Goal: Feedback & Contribution: Leave review/rating

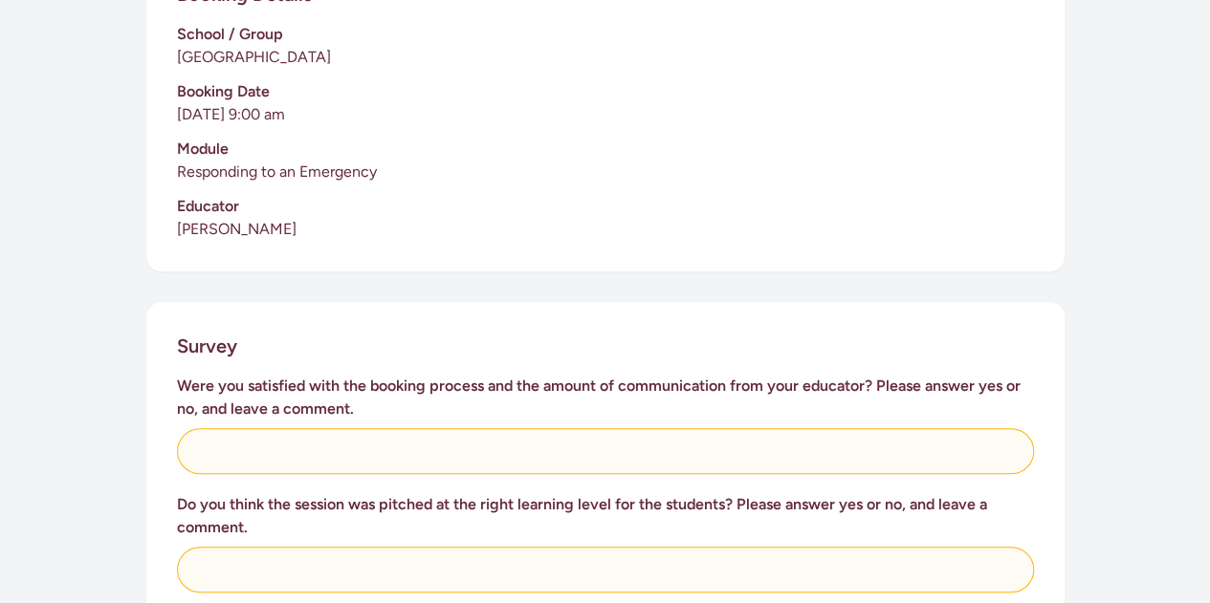
scroll to position [506, 0]
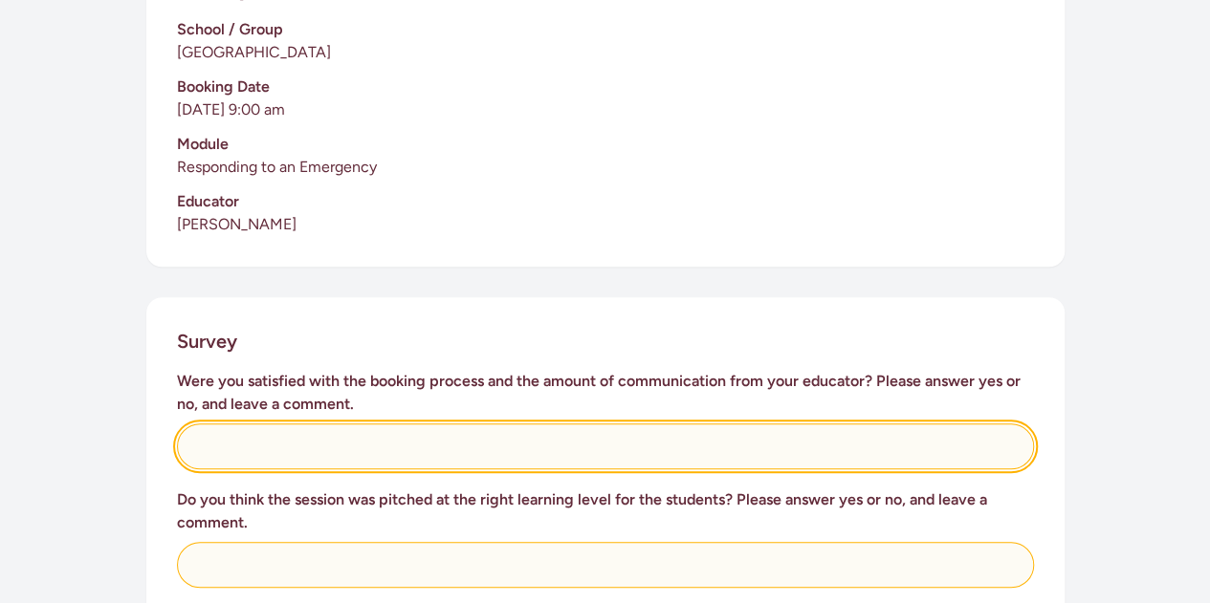
click at [476, 426] on input "text" at bounding box center [605, 447] width 857 height 46
type input "n/a"
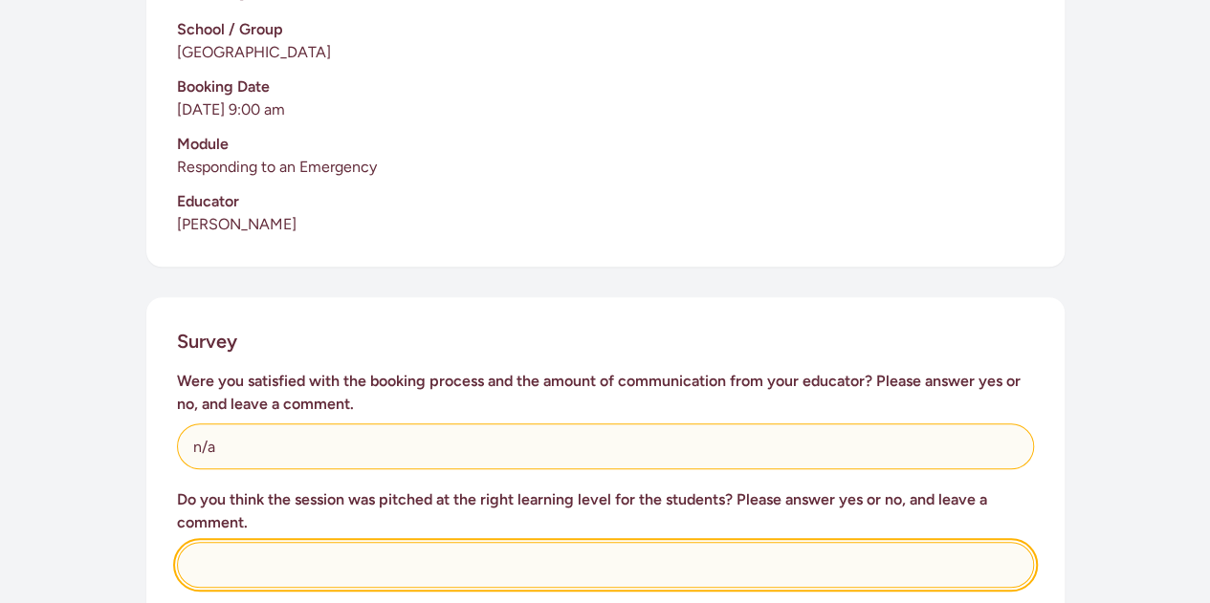
click at [377, 542] on input "text" at bounding box center [605, 565] width 857 height 46
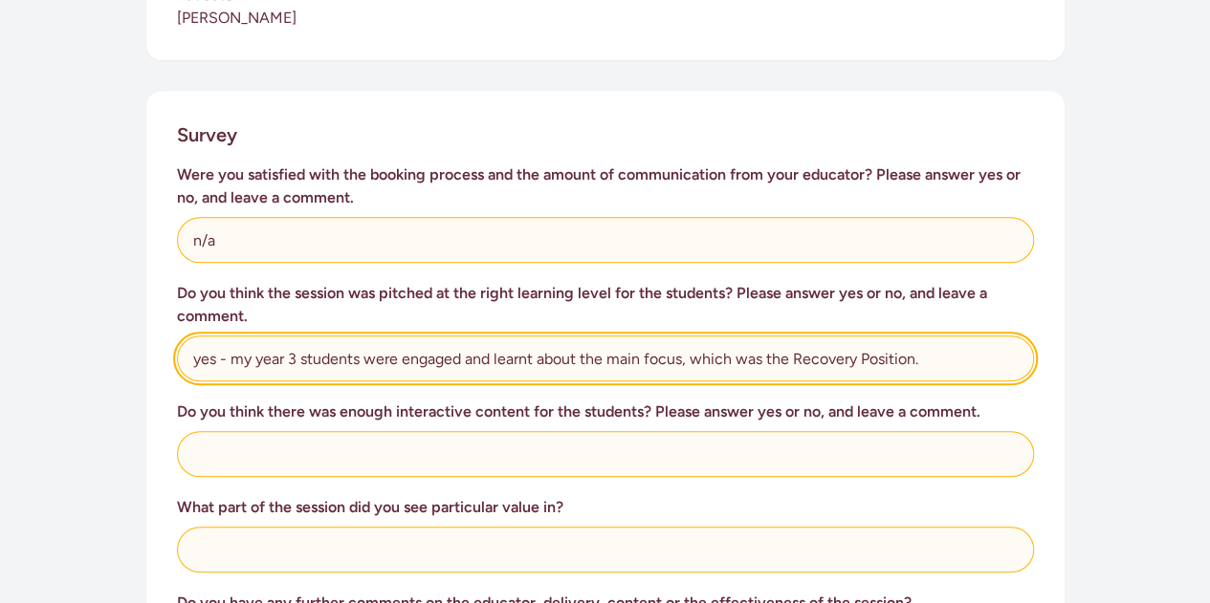
scroll to position [713, 0]
type input "yes - my year 3 students were engaged and learnt about the main focus, which wa…"
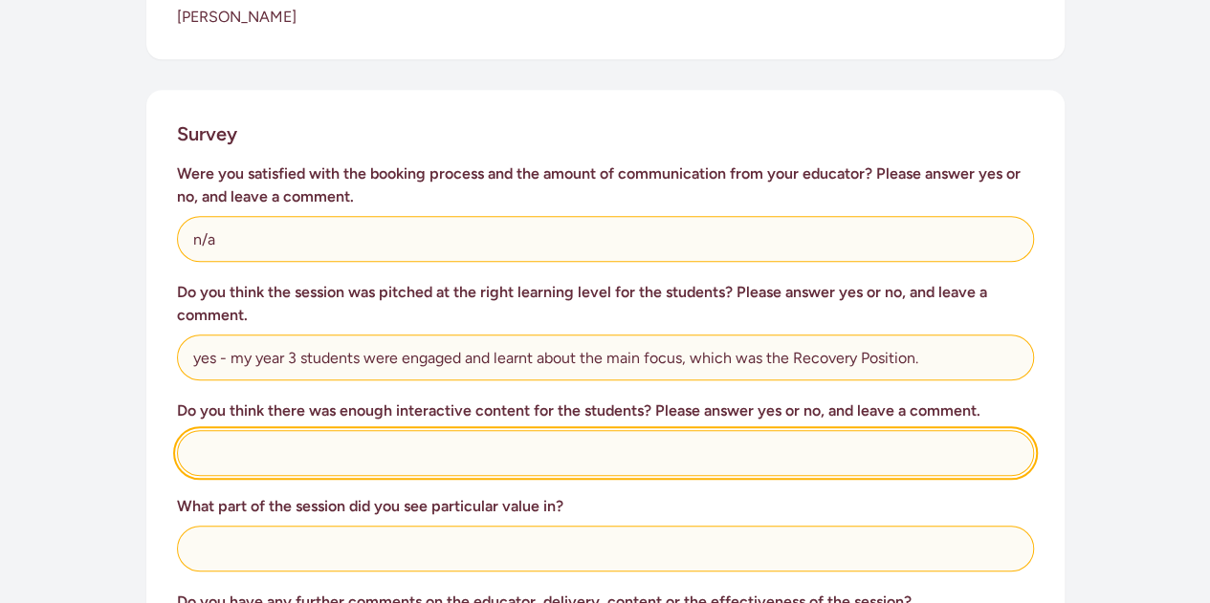
click at [317, 430] on input "text" at bounding box center [605, 453] width 857 height 46
type input "yes- see above"
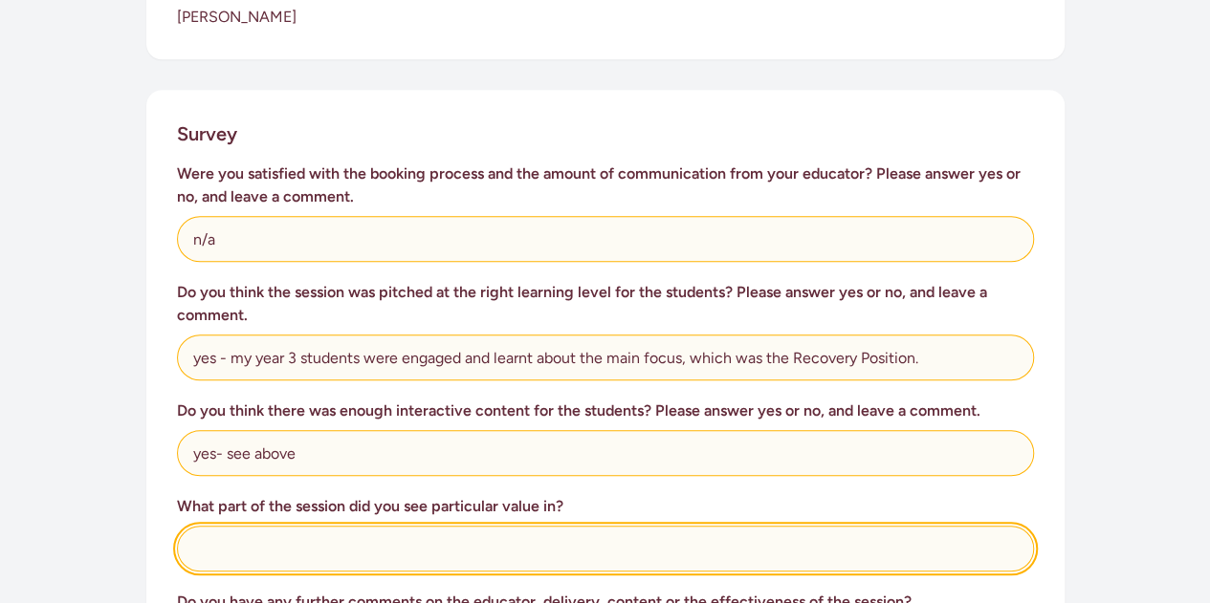
click at [327, 528] on input "text" at bounding box center [605, 549] width 857 height 46
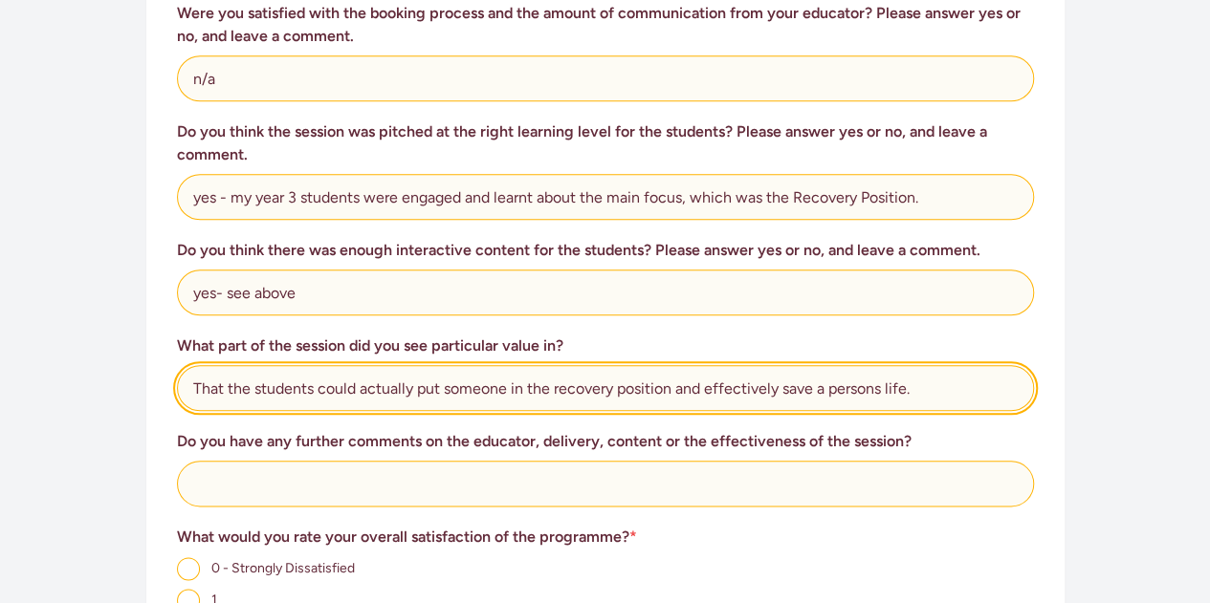
scroll to position [880, 0]
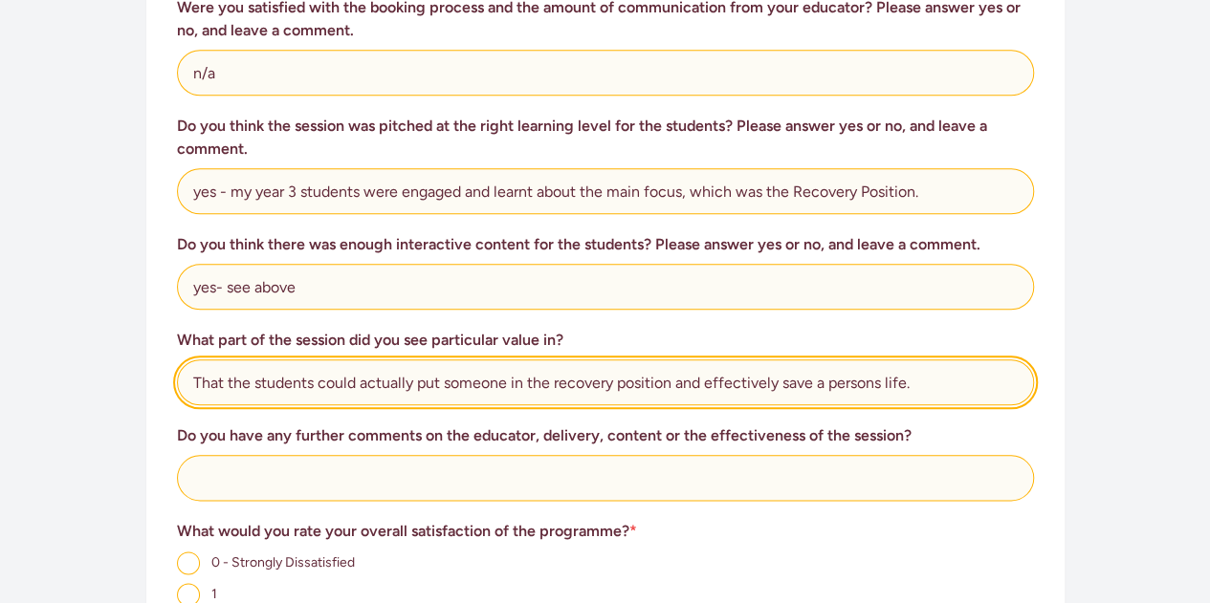
type input "That the students could actually put someone in the recovery position and effec…"
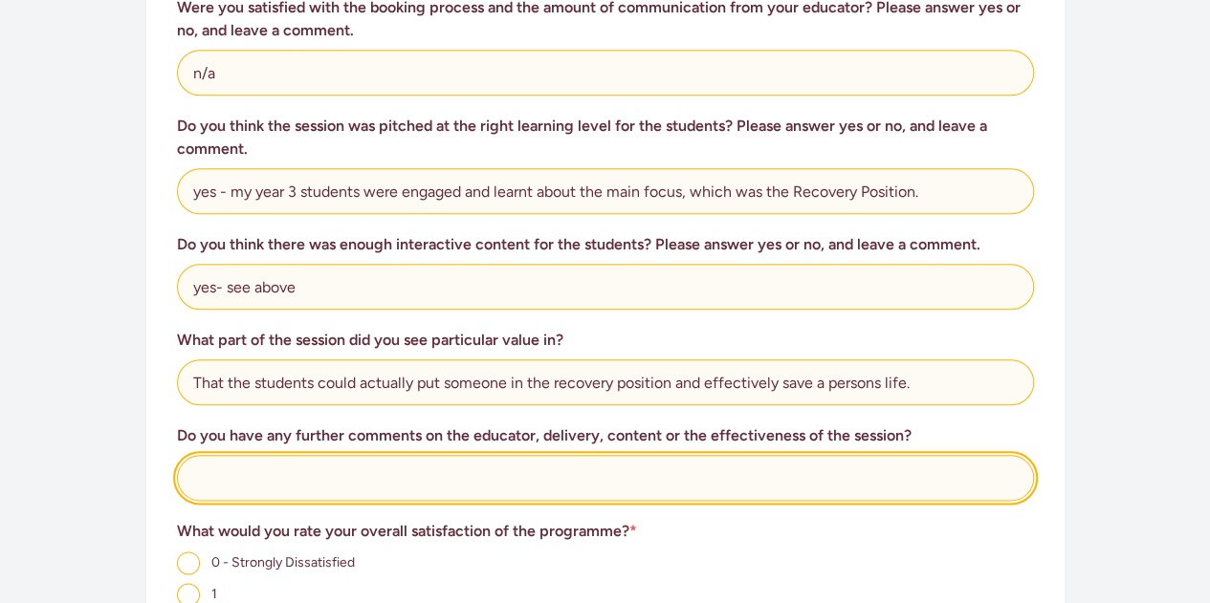
click at [319, 455] on input "text" at bounding box center [605, 478] width 857 height 46
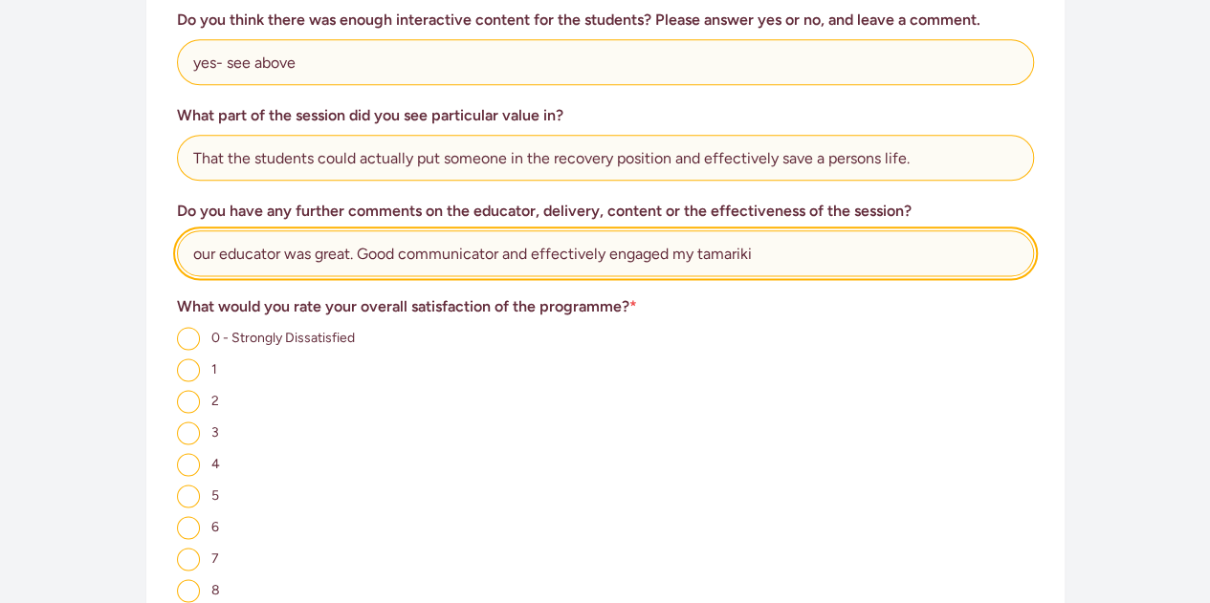
scroll to position [1105, 0]
type input "our educator was great. Good communicator and effectively engaged my tamariki"
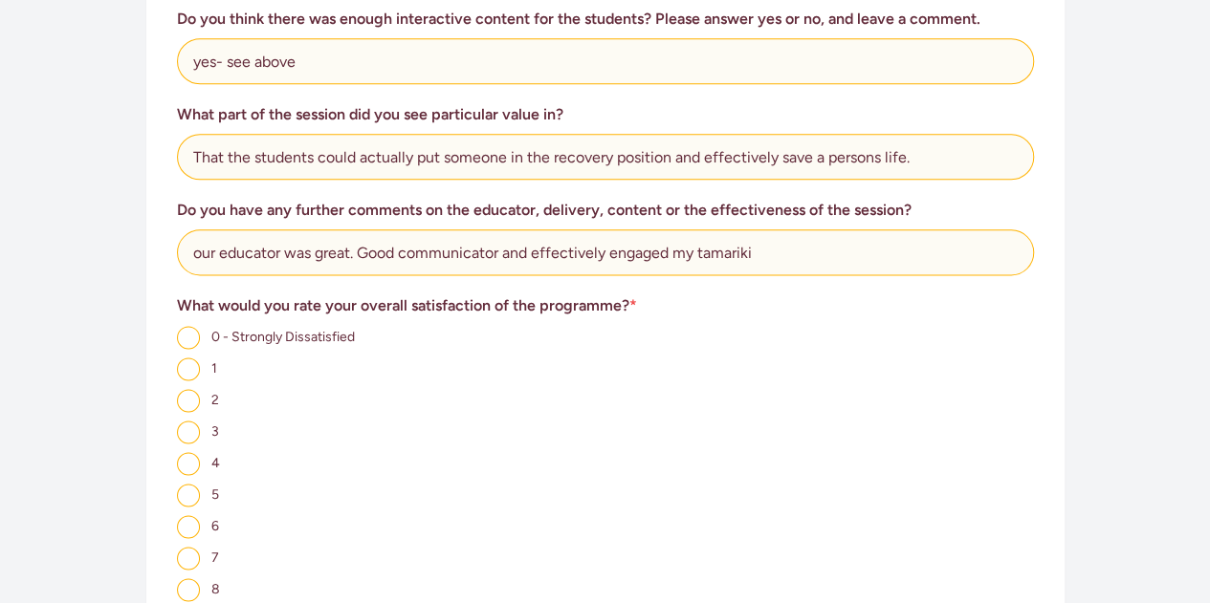
click at [192, 579] on input "8" at bounding box center [188, 590] width 23 height 23
radio input "true"
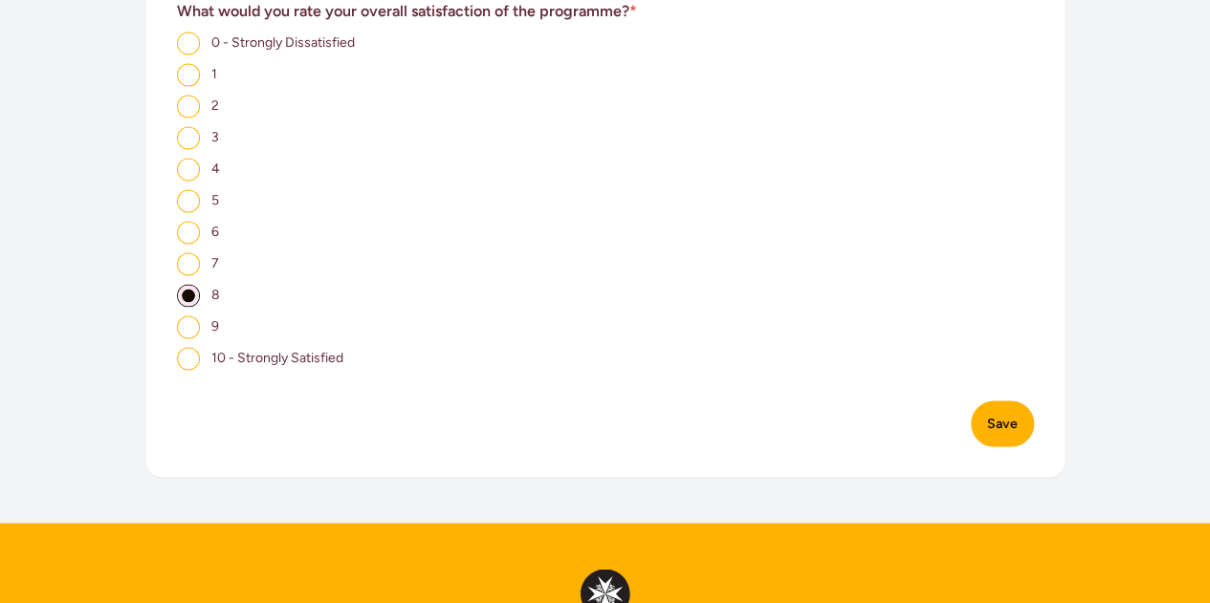
scroll to position [1409, 0]
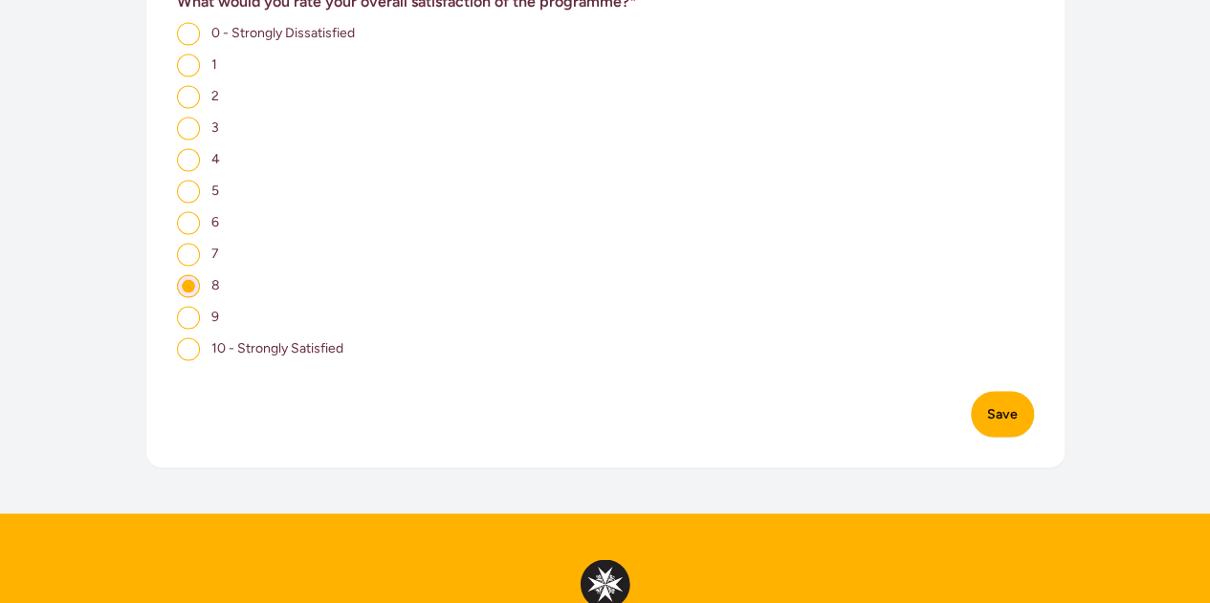
click at [1021, 406] on button "Save" at bounding box center [1002, 414] width 63 height 46
